Goal: Task Accomplishment & Management: Manage account settings

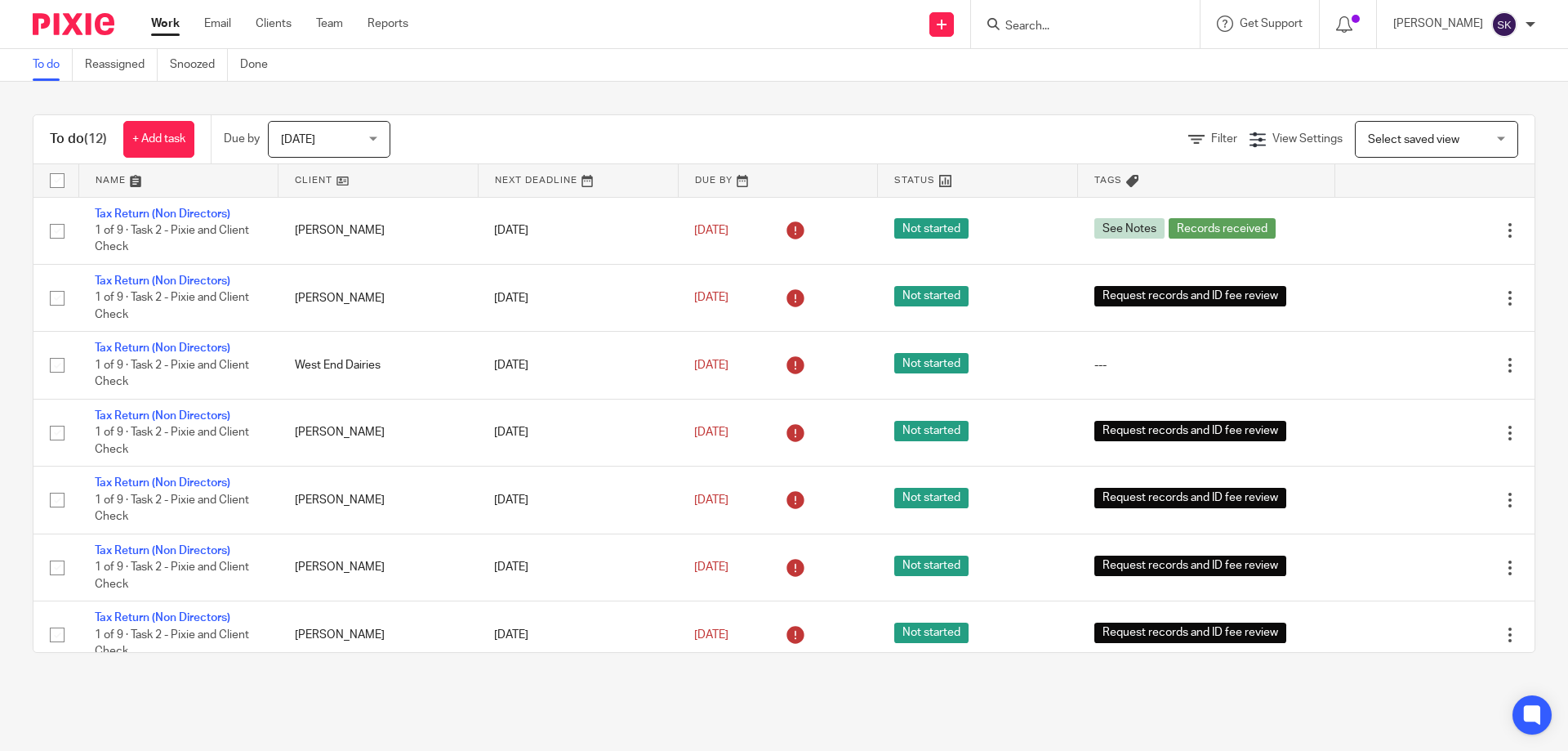
scroll to position [353, 0]
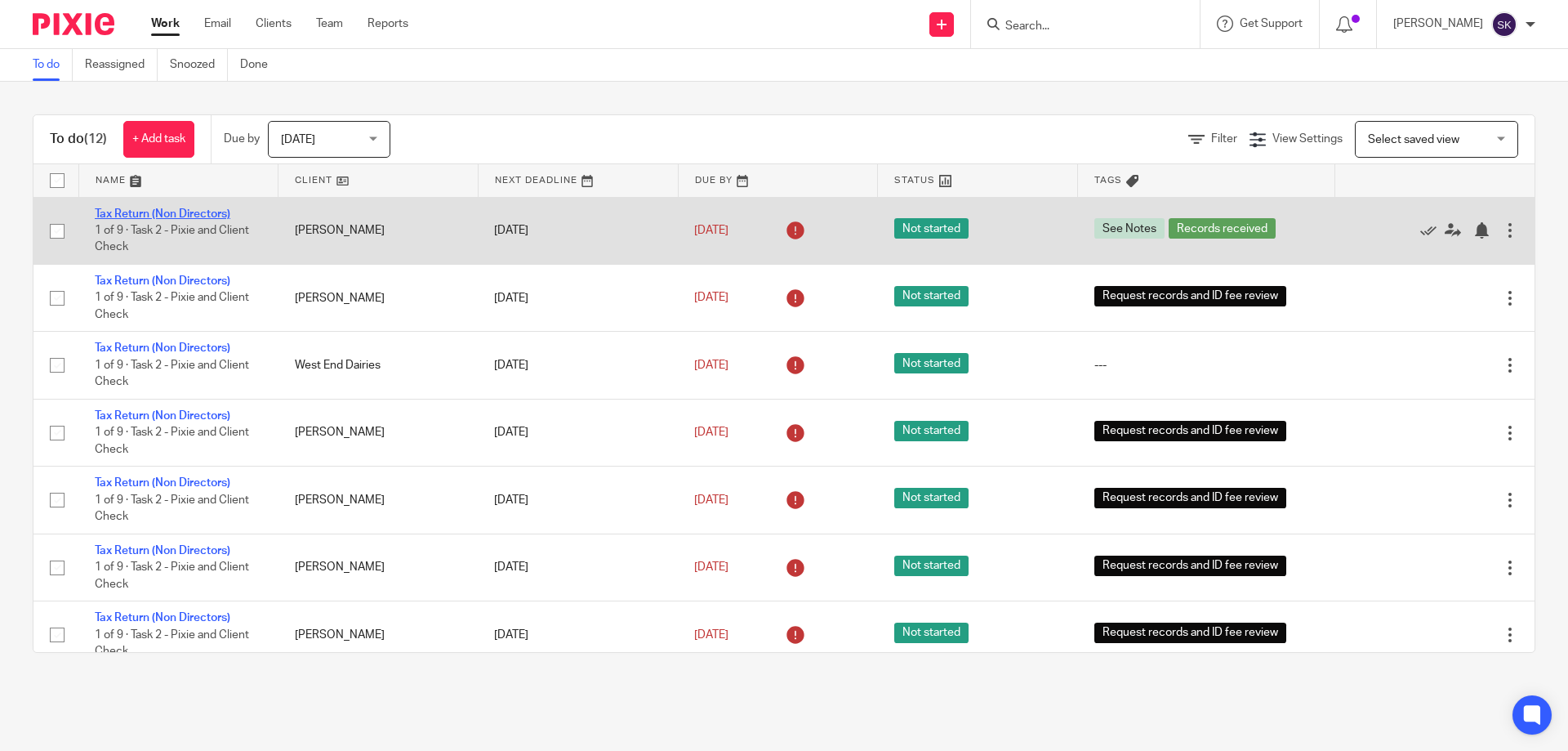
click at [214, 215] on link "Tax Return (Non Directors)" at bounding box center [163, 214] width 136 height 11
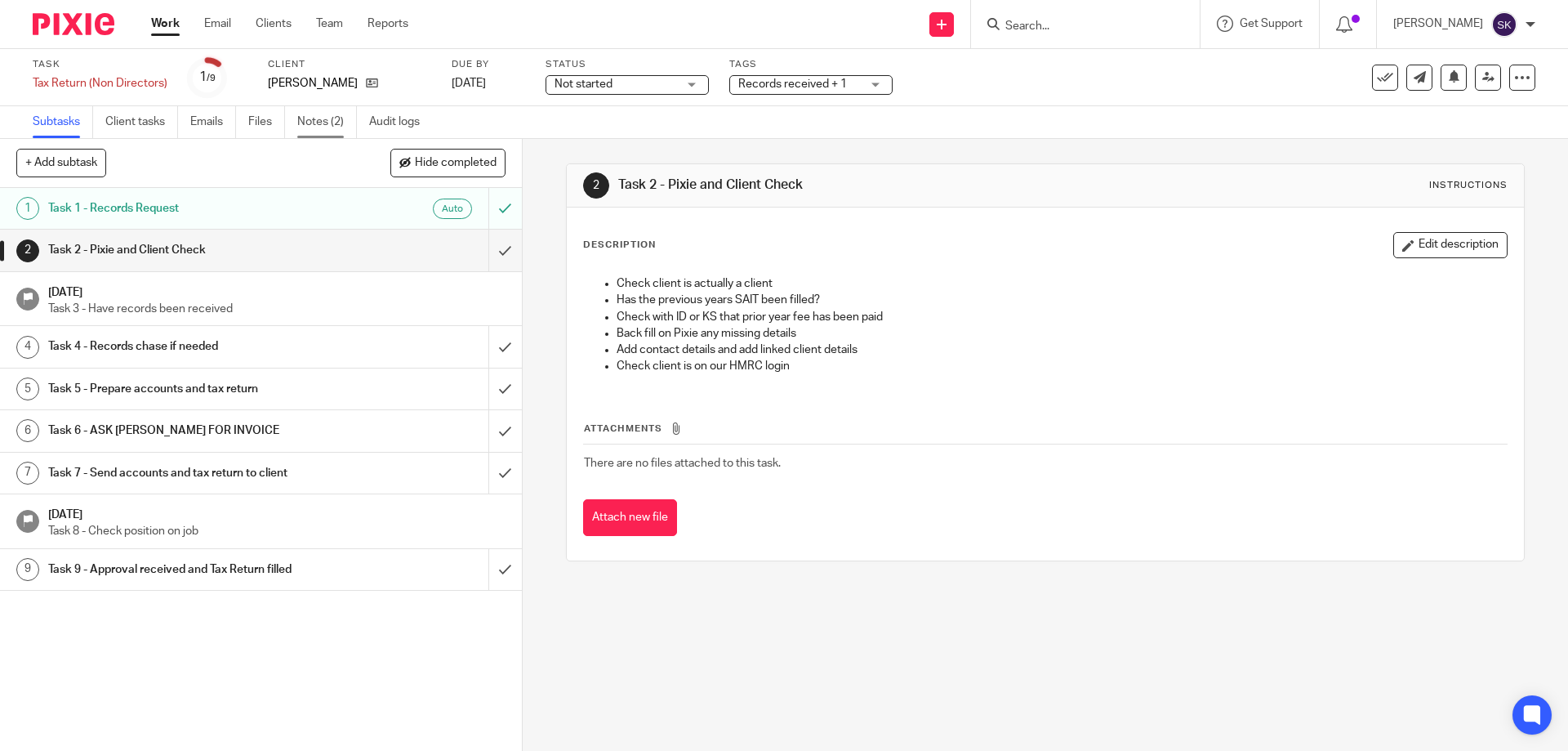
click at [320, 121] on link "Notes (2)" at bounding box center [327, 122] width 60 height 32
